Goal: Navigation & Orientation: Go to known website

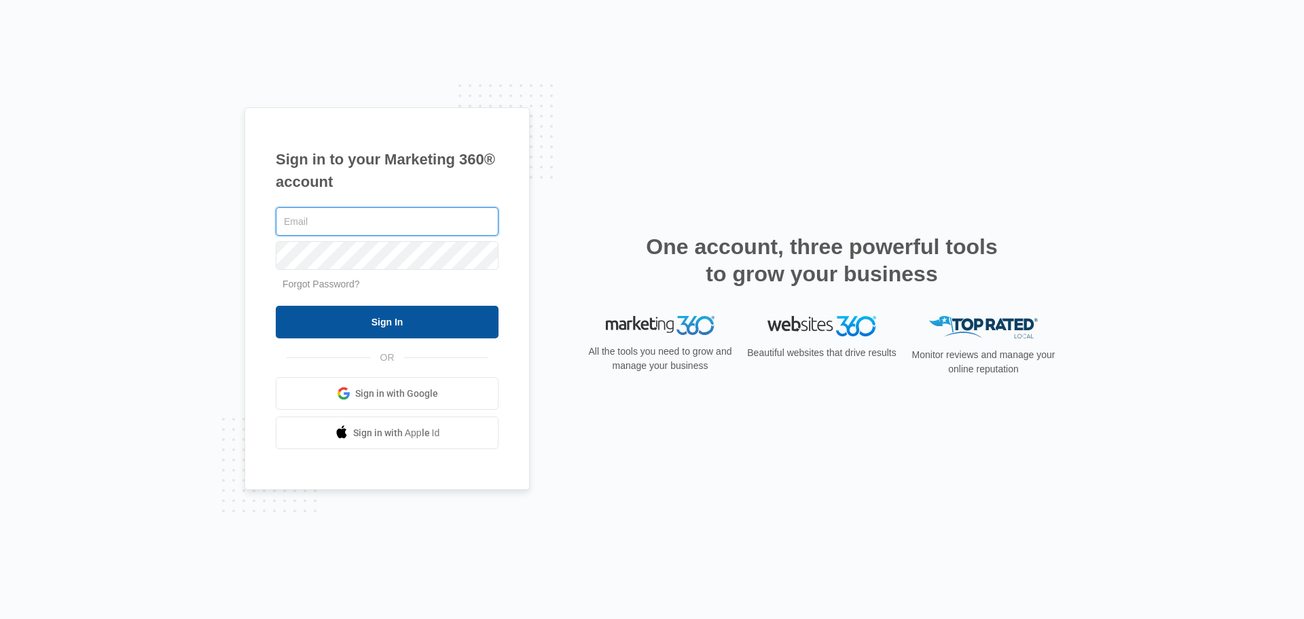
type input "[PERSON_NAME][EMAIL_ADDRESS][PERSON_NAME][DOMAIN_NAME]"
click at [425, 317] on input "Sign In" at bounding box center [387, 322] width 223 height 33
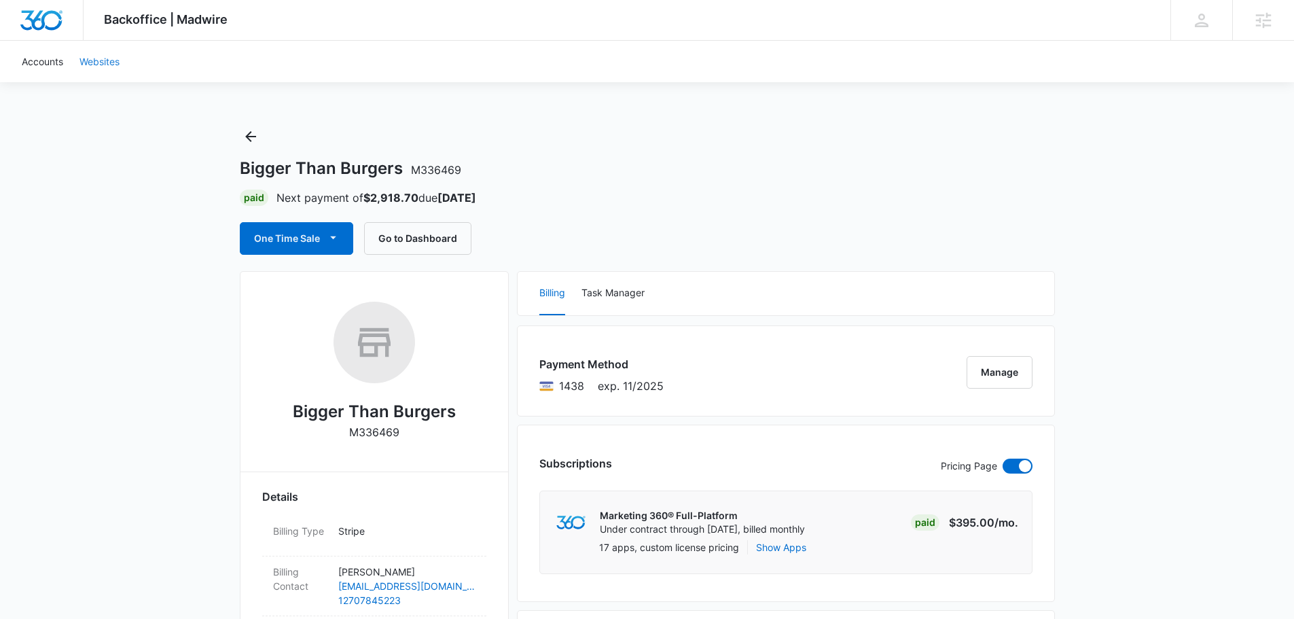
click at [113, 61] on link "Websites" at bounding box center [99, 61] width 56 height 41
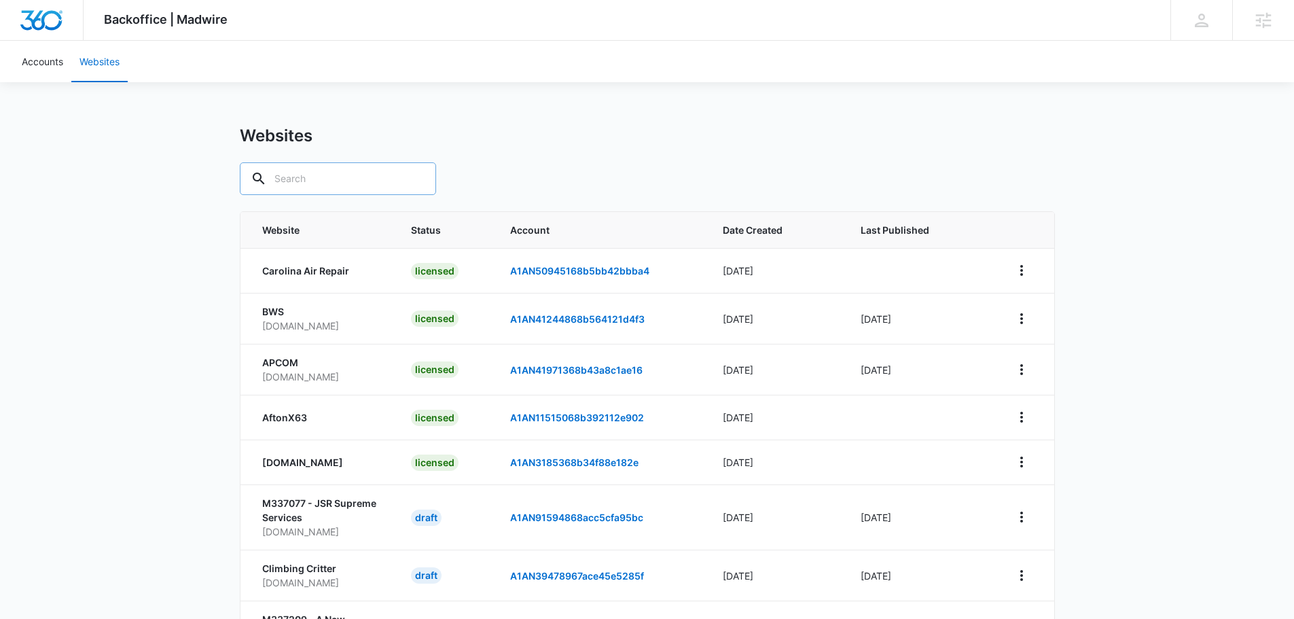
click at [348, 182] on input "text" at bounding box center [338, 178] width 196 height 33
click at [32, 50] on link "Accounts" at bounding box center [43, 61] width 58 height 41
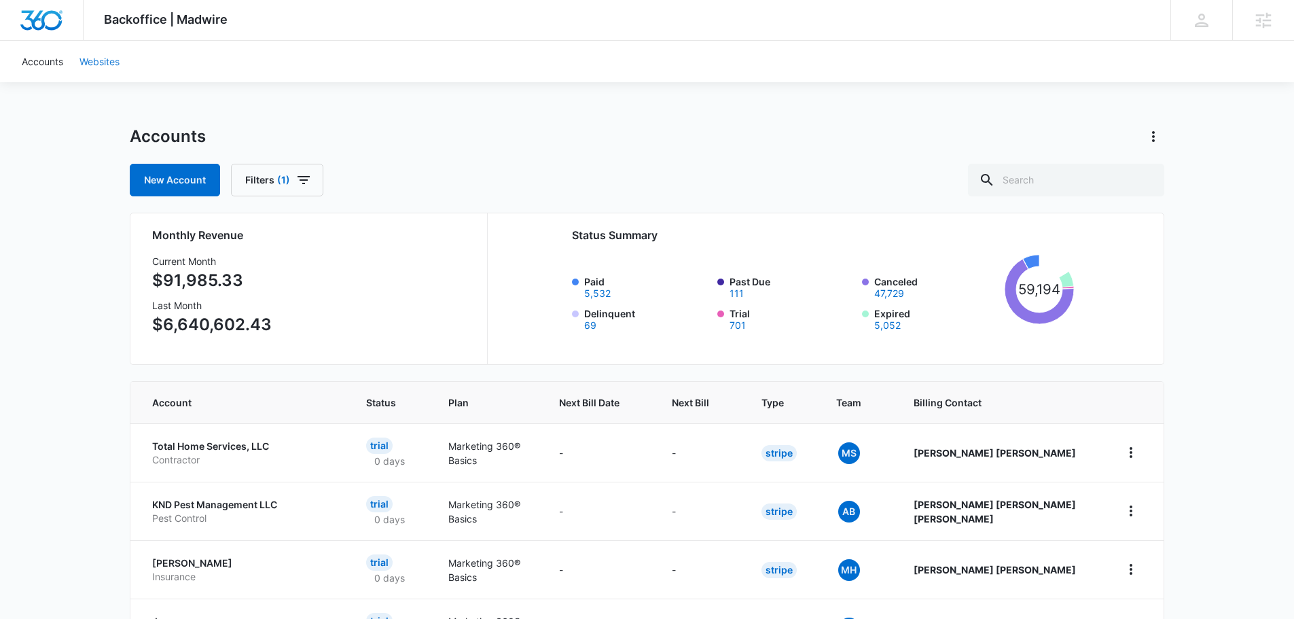
click at [108, 60] on link "Websites" at bounding box center [99, 61] width 56 height 41
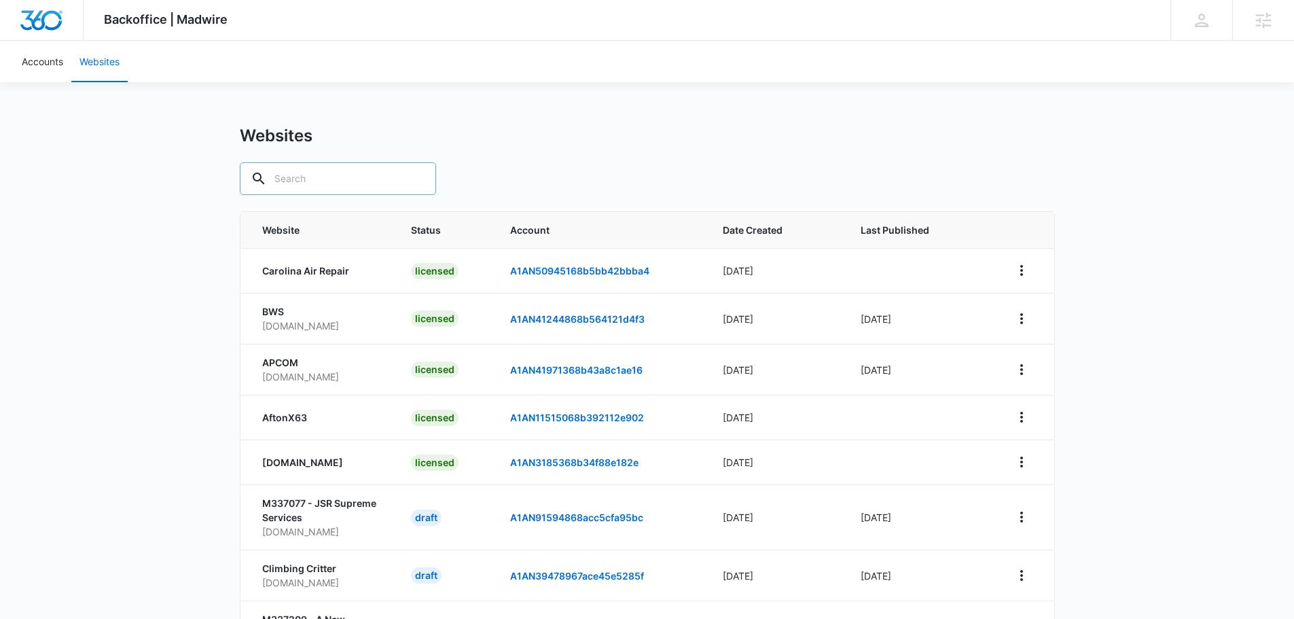
click at [346, 175] on input "text" at bounding box center [338, 178] width 196 height 33
paste input "A1AN164032689e335d9585"
type input "A1AN164032689e335d95851"
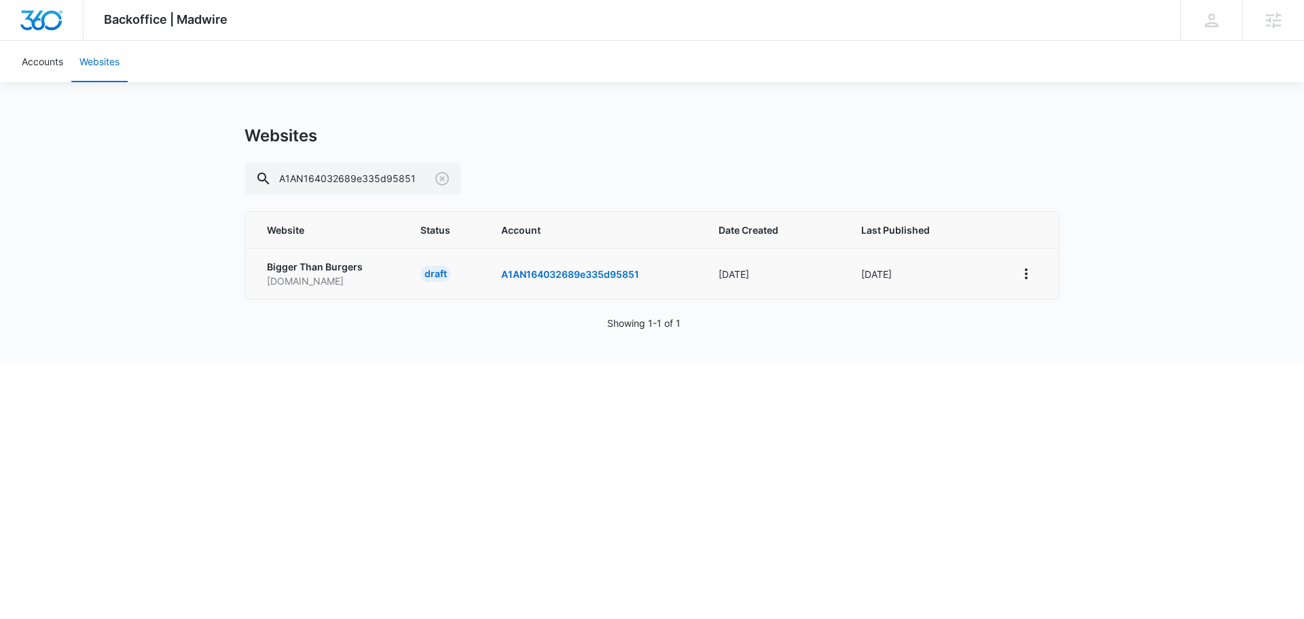
click at [441, 268] on div "draft" at bounding box center [436, 274] width 31 height 16
click at [319, 266] on p "Bigger Than Burgers" at bounding box center [327, 267] width 121 height 14
click at [521, 276] on link "A1AN164032689e335d95851" at bounding box center [570, 274] width 138 height 12
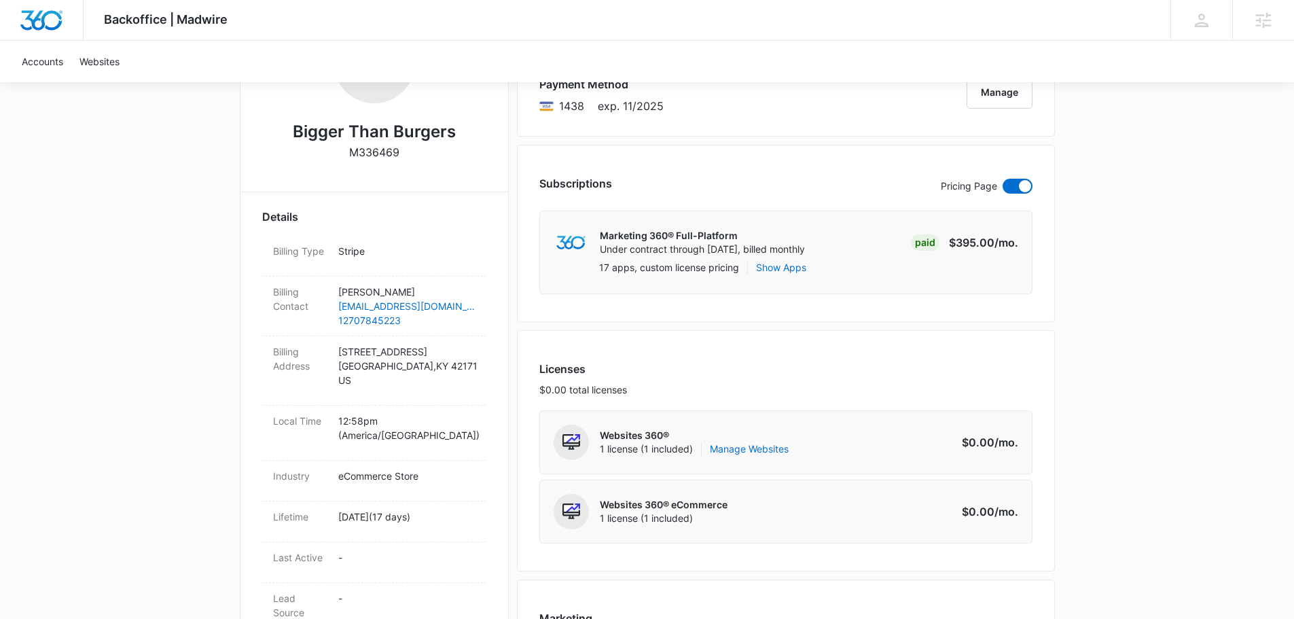
scroll to position [272, 0]
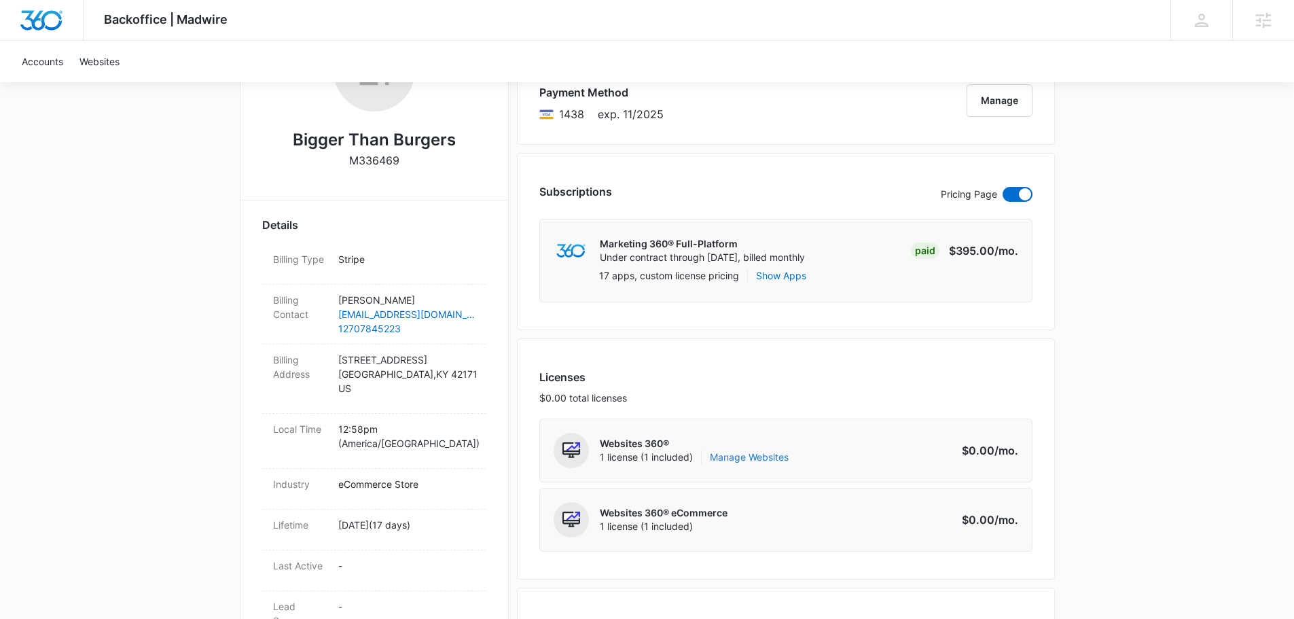
click at [728, 455] on link "Manage Websites" at bounding box center [749, 457] width 79 height 14
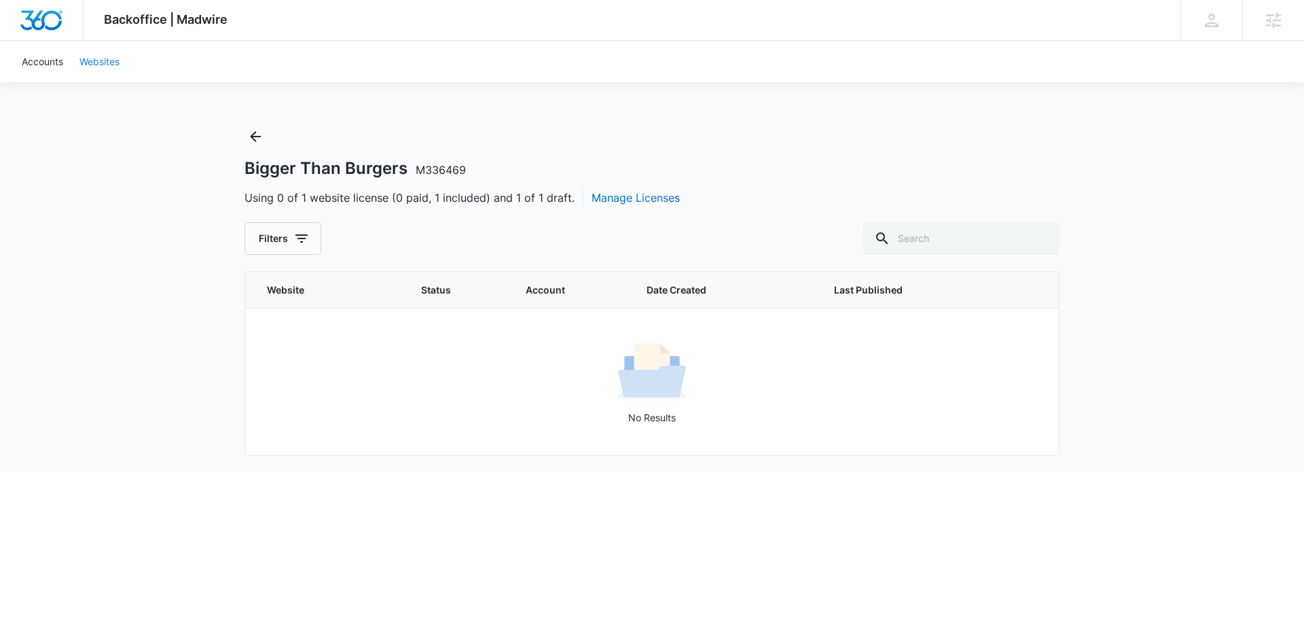
click at [90, 61] on link "Websites" at bounding box center [99, 61] width 56 height 41
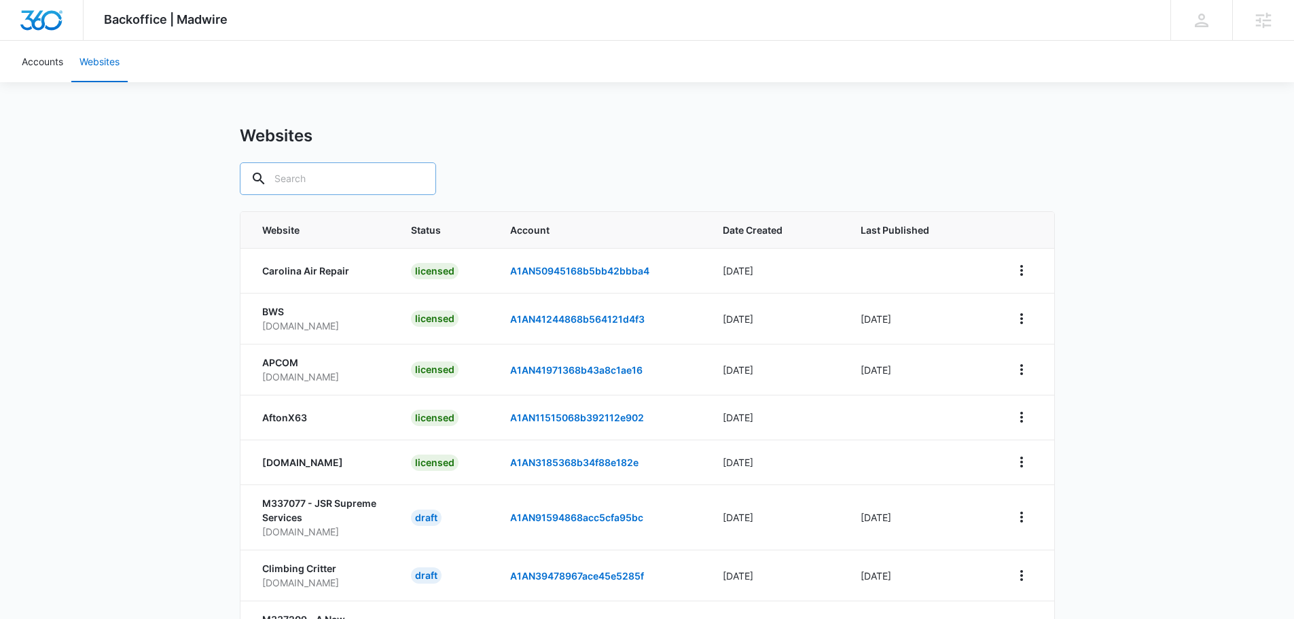
click at [371, 190] on input "text" at bounding box center [338, 178] width 196 height 33
paste input "A1AN164032689e335d9585"
type input "A1AN164032689e335d95851"
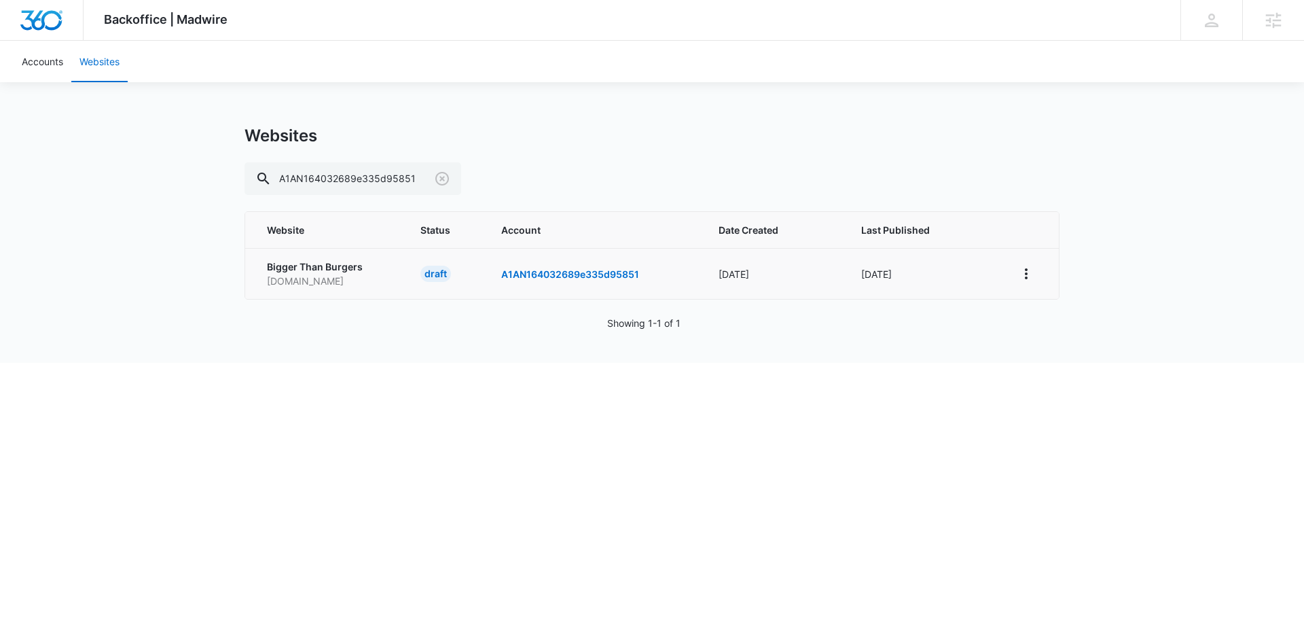
click at [438, 273] on div "draft" at bounding box center [436, 274] width 31 height 16
click at [435, 272] on div "draft" at bounding box center [436, 274] width 31 height 16
click at [283, 250] on td "Bigger Than Burgers m336469biggerthanburgers.mywebsites360.com" at bounding box center [324, 273] width 159 height 51
click at [285, 257] on td "Bigger Than Burgers m336469biggerthanburgers.mywebsites360.com" at bounding box center [324, 273] width 159 height 51
click at [286, 257] on td "Bigger Than Burgers m336469biggerthanburgers.mywebsites360.com" at bounding box center [324, 273] width 159 height 51
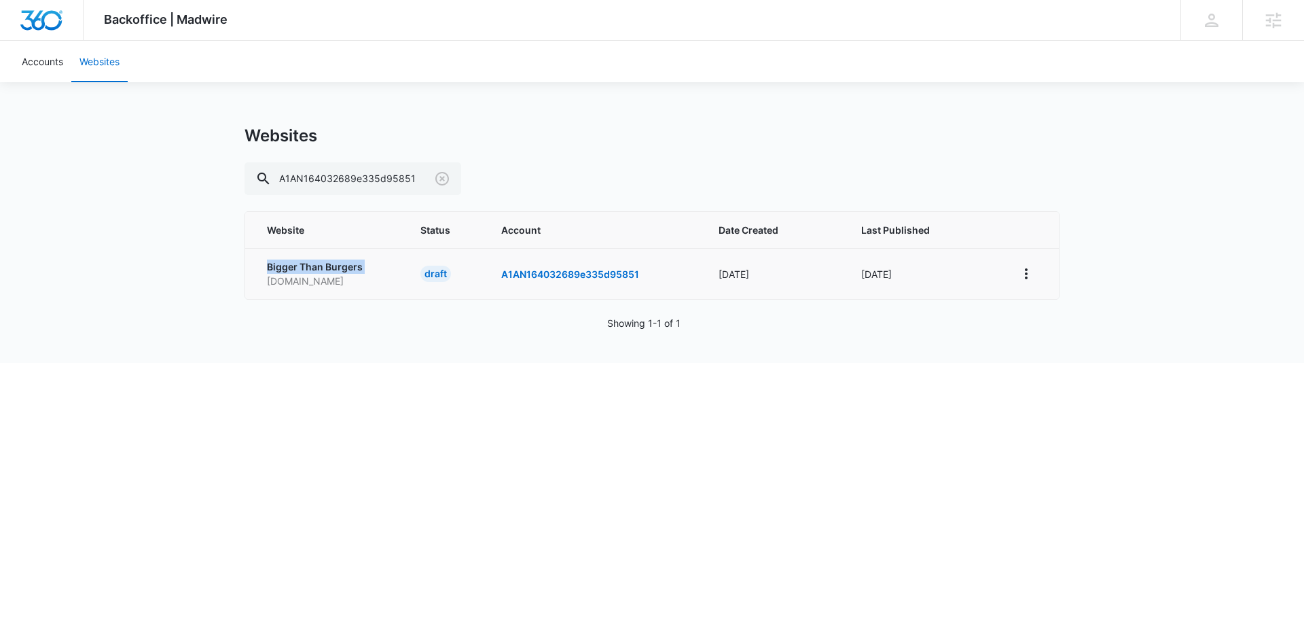
click at [287, 258] on td "Bigger Than Burgers m336469biggerthanburgers.mywebsites360.com" at bounding box center [324, 273] width 159 height 51
click at [306, 274] on p "m336469biggerthanburgers.mywebsites360.com" at bounding box center [327, 281] width 121 height 14
click at [1029, 277] on icon "View More" at bounding box center [1026, 274] width 16 height 16
click at [1048, 338] on link "Visit Website" at bounding box center [1061, 332] width 56 height 12
